Goal: Task Accomplishment & Management: Manage account settings

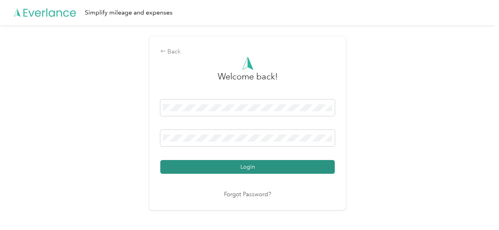
click at [248, 166] on button "Login" at bounding box center [247, 167] width 175 height 14
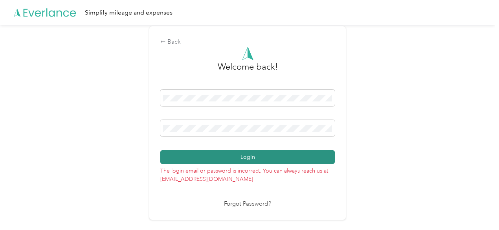
click at [247, 158] on button "Login" at bounding box center [247, 157] width 175 height 14
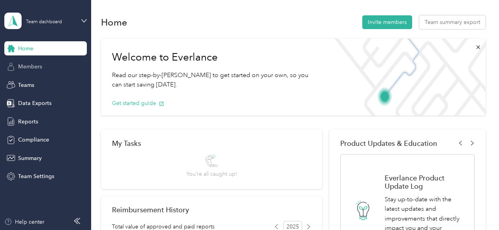
click at [30, 67] on span "Members" at bounding box center [30, 67] width 24 height 8
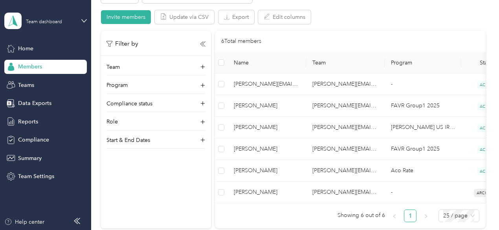
click at [132, 183] on div "Filter by Team Program Compliance status Role Start & End Dates" at bounding box center [156, 130] width 110 height 198
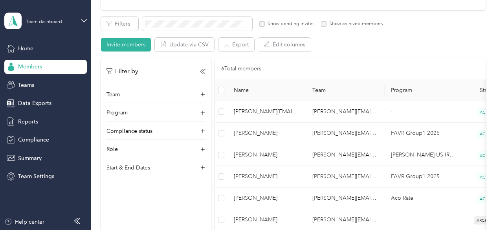
scroll to position [118, 0]
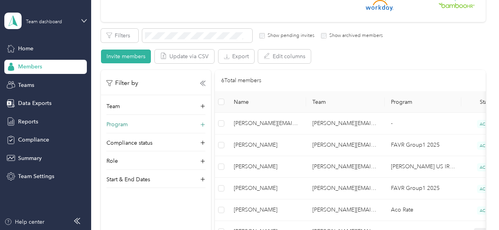
click at [204, 125] on icon at bounding box center [203, 125] width 8 height 8
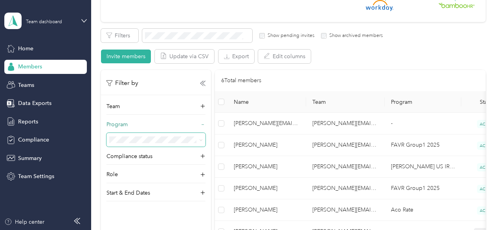
click at [200, 140] on icon at bounding box center [201, 141] width 2 height 2
click at [136, 55] on div "Aco Rate (CPM)" at bounding box center [156, 56] width 88 height 8
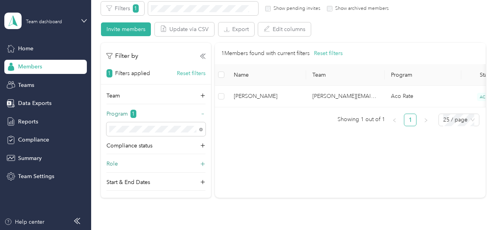
scroll to position [157, 0]
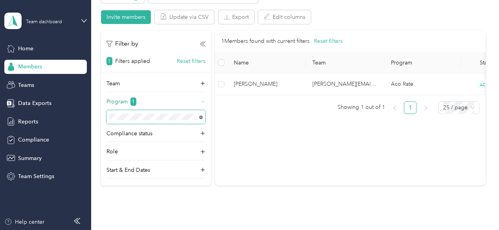
click at [201, 117] on icon at bounding box center [201, 118] width 4 height 4
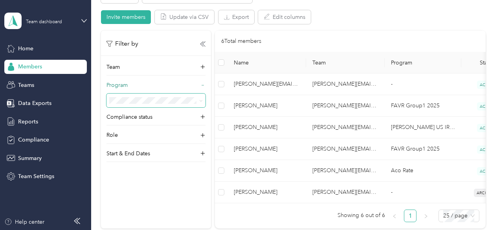
click at [201, 99] on icon at bounding box center [201, 101] width 4 height 4
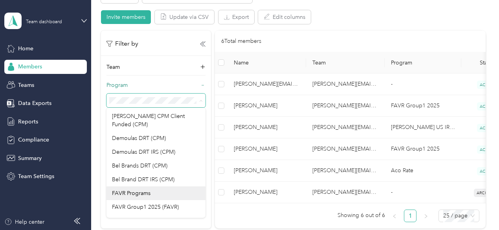
scroll to position [198, 0]
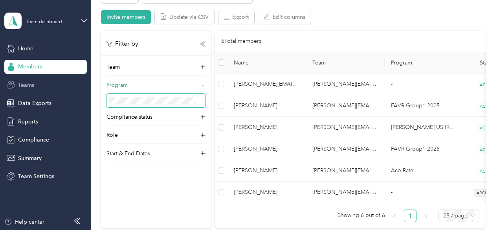
click at [28, 84] on span "Teams" at bounding box center [26, 85] width 16 height 8
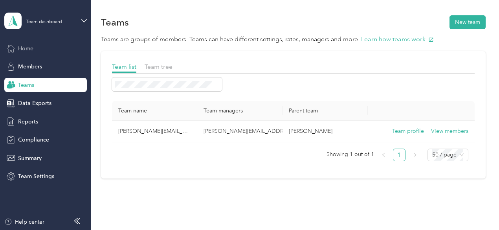
click at [27, 47] on span "Home" at bounding box center [25, 48] width 15 height 8
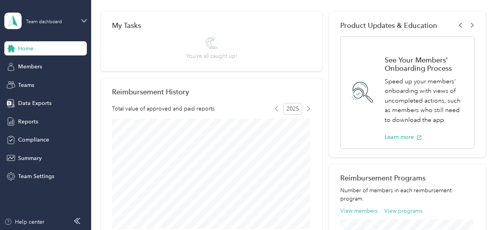
scroll to position [79, 0]
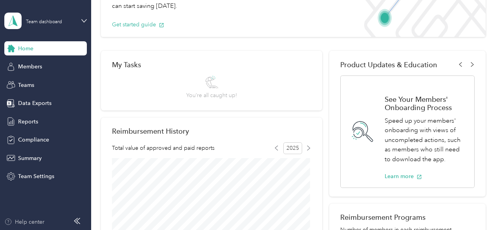
click at [32, 221] on div "Help center" at bounding box center [24, 222] width 40 height 8
